Goal: Answer question/provide support

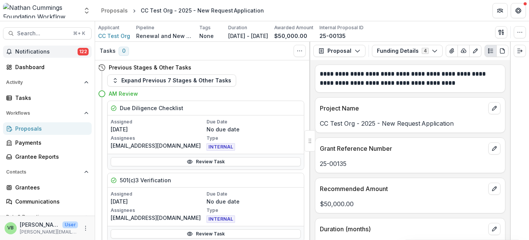
click at [45, 50] on span "Notifications" at bounding box center [46, 52] width 62 height 6
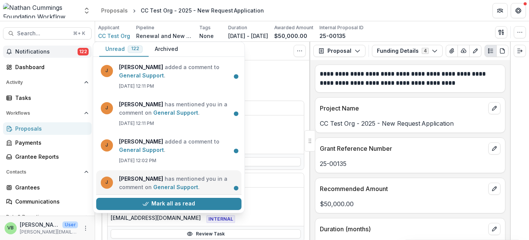
scroll to position [368, 0]
click at [153, 184] on link "General Support" at bounding box center [175, 187] width 45 height 6
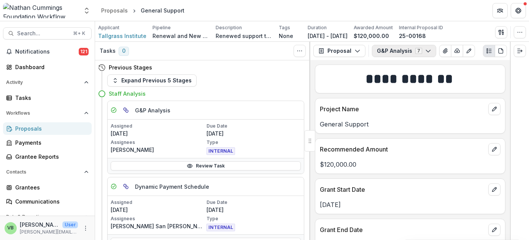
click at [425, 50] on icon "button" at bounding box center [428, 51] width 6 height 6
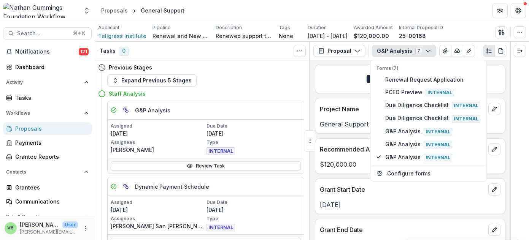
click at [425, 50] on icon "button" at bounding box center [428, 51] width 6 height 6
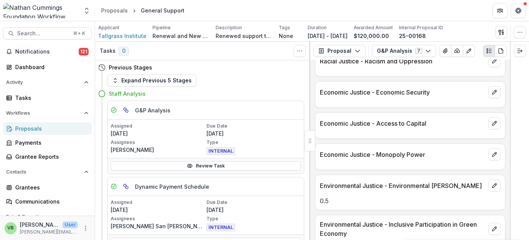
scroll to position [1088, 0]
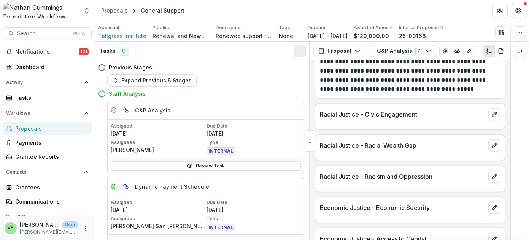
click at [299, 49] on icon "Toggle View Cancelled Tasks" at bounding box center [300, 51] width 6 height 6
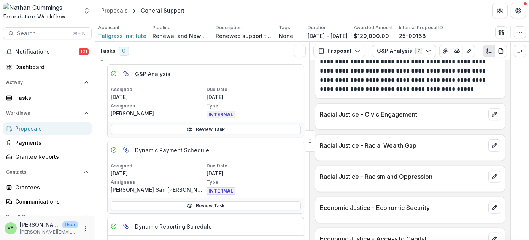
scroll to position [0, 0]
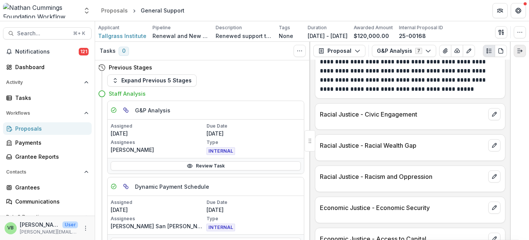
click at [519, 50] on icon "Expand right" at bounding box center [520, 51] width 6 height 6
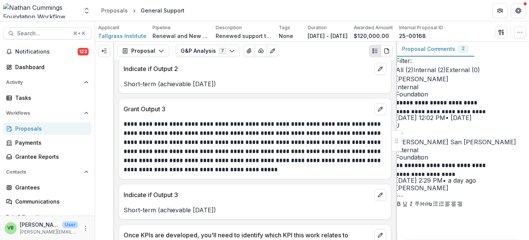
scroll to position [2947, 0]
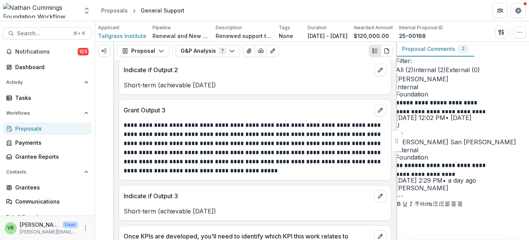
click at [407, 210] on p at bounding box center [462, 214] width 133 height 9
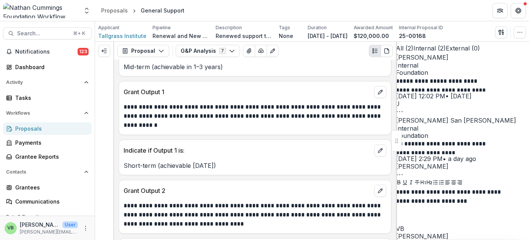
scroll to position [34, 0]
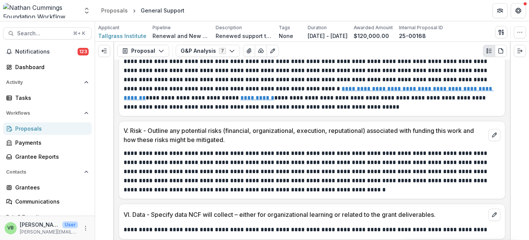
scroll to position [2236, 0]
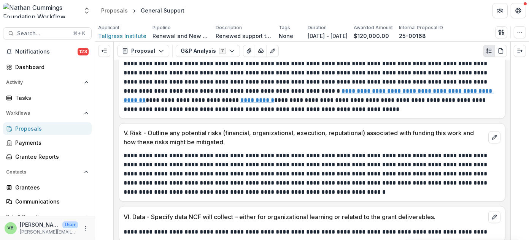
click at [286, 10] on header "Proposals General Support" at bounding box center [312, 10] width 434 height 21
click at [47, 33] on span "Search..." at bounding box center [42, 33] width 51 height 6
type input "*********"
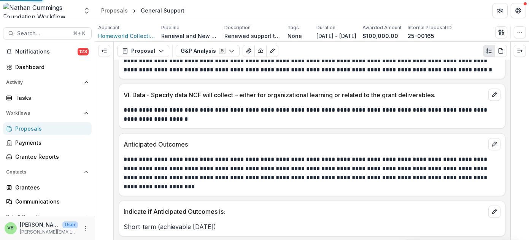
scroll to position [2580, 0]
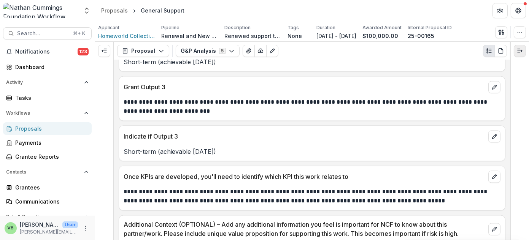
click at [519, 49] on icon "Expand right" at bounding box center [520, 51] width 6 height 6
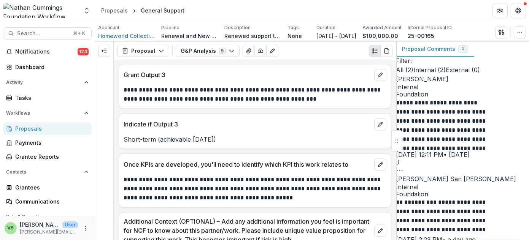
scroll to position [15, 0]
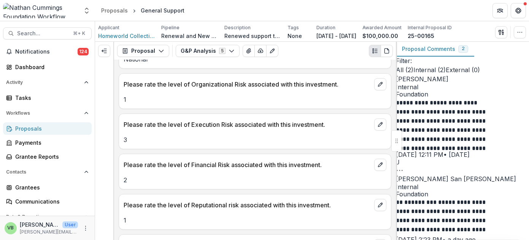
scroll to position [678, 0]
click at [378, 81] on icon "edit" at bounding box center [380, 83] width 4 height 4
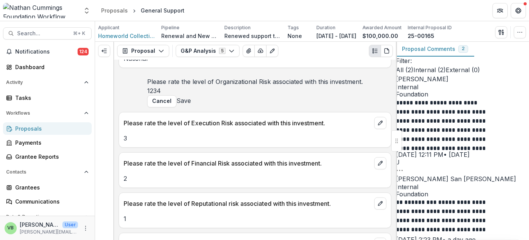
click at [150, 95] on span at bounding box center [150, 91] width 0 height 8
click at [191, 105] on button "Save" at bounding box center [184, 100] width 14 height 9
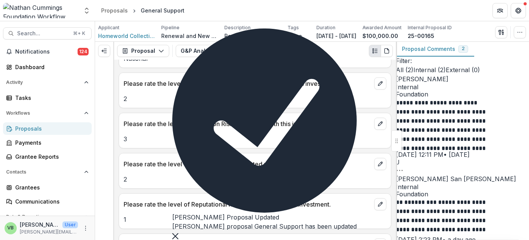
click at [178, 234] on icon "Close" at bounding box center [175, 237] width 6 height 6
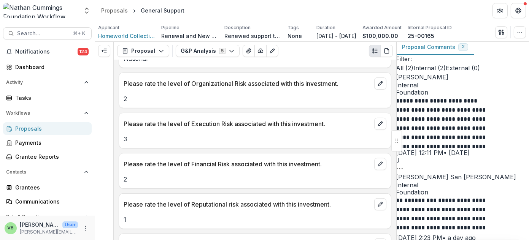
scroll to position [3, 0]
click at [377, 161] on icon "edit" at bounding box center [380, 164] width 6 height 6
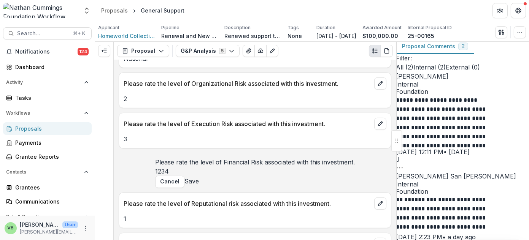
click at [161, 175] on span at bounding box center [161, 172] width 0 height 8
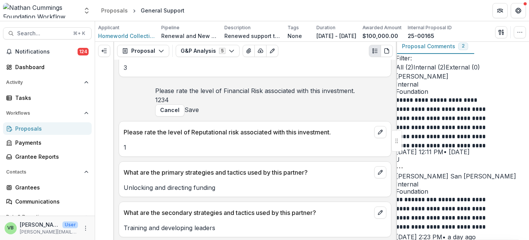
click at [199, 115] on button "Save" at bounding box center [192, 109] width 14 height 9
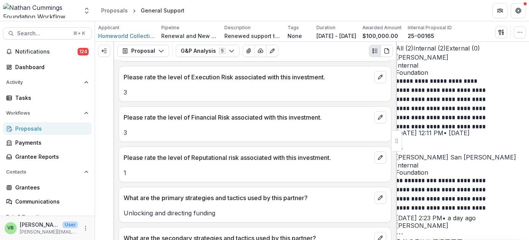
scroll to position [20, 0]
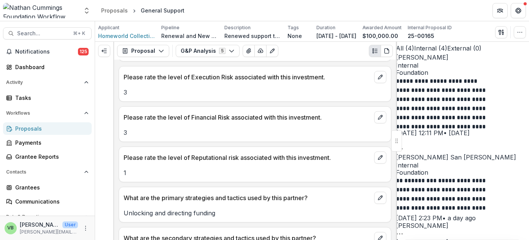
scroll to position [276, 0]
click at [40, 33] on span "Search..." at bounding box center [42, 33] width 51 height 6
drag, startPoint x: 150, startPoint y: 33, endPoint x: 71, endPoint y: 32, distance: 79.5
type input "********"
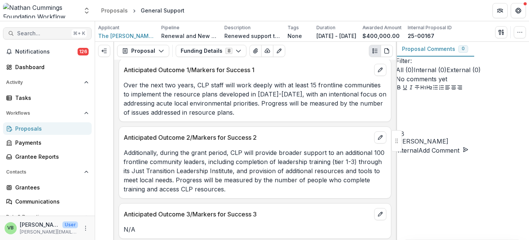
click at [43, 33] on span "Search..." at bounding box center [42, 33] width 51 height 6
type input "**********"
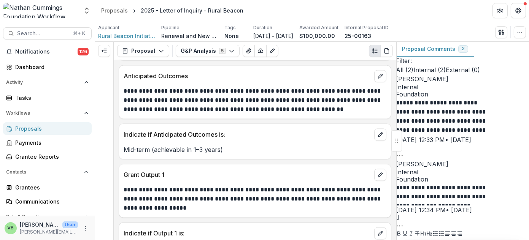
scroll to position [2520, 0]
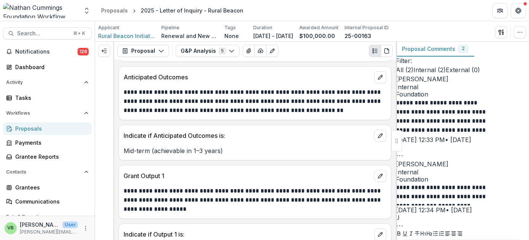
click at [427, 239] on p at bounding box center [462, 243] width 133 height 9
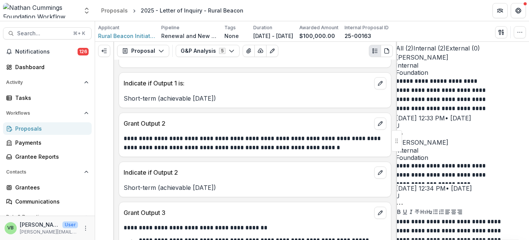
scroll to position [2669, 0]
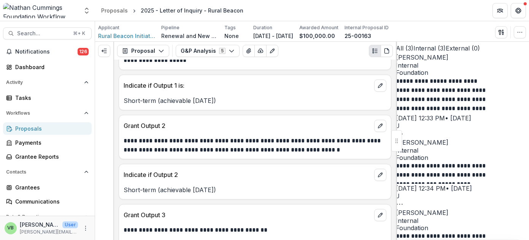
scroll to position [136, 0]
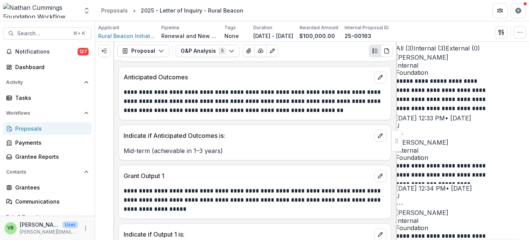
scroll to position [2534, 0]
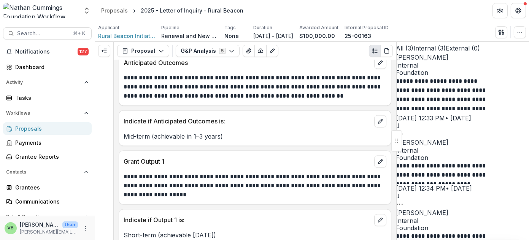
drag, startPoint x: 461, startPoint y: 194, endPoint x: 429, endPoint y: 194, distance: 32.0
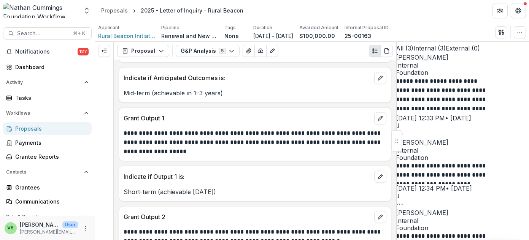
scroll to position [2530, 0]
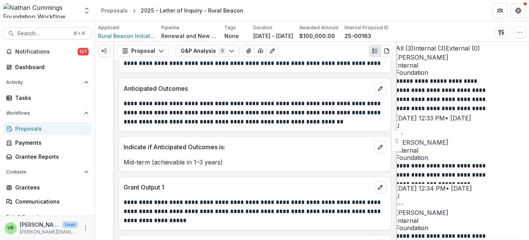
scroll to position [2520, 0]
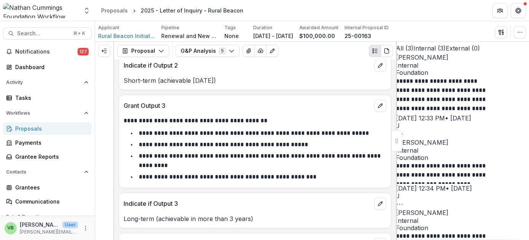
scroll to position [2779, 0]
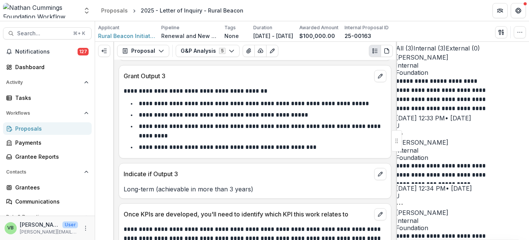
scroll to position [2802, 0]
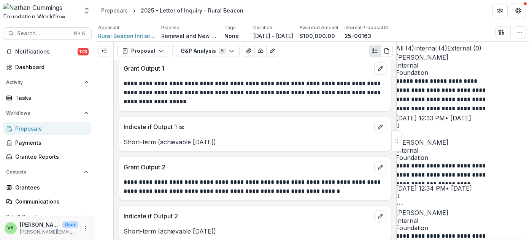
scroll to position [2357, 0]
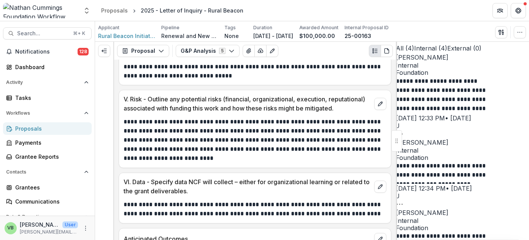
click at [437, 14] on header "Proposals 2025 - Letter of Inquiry - Rural Beacon" at bounding box center [312, 10] width 434 height 21
